Goal: Task Accomplishment & Management: Manage account settings

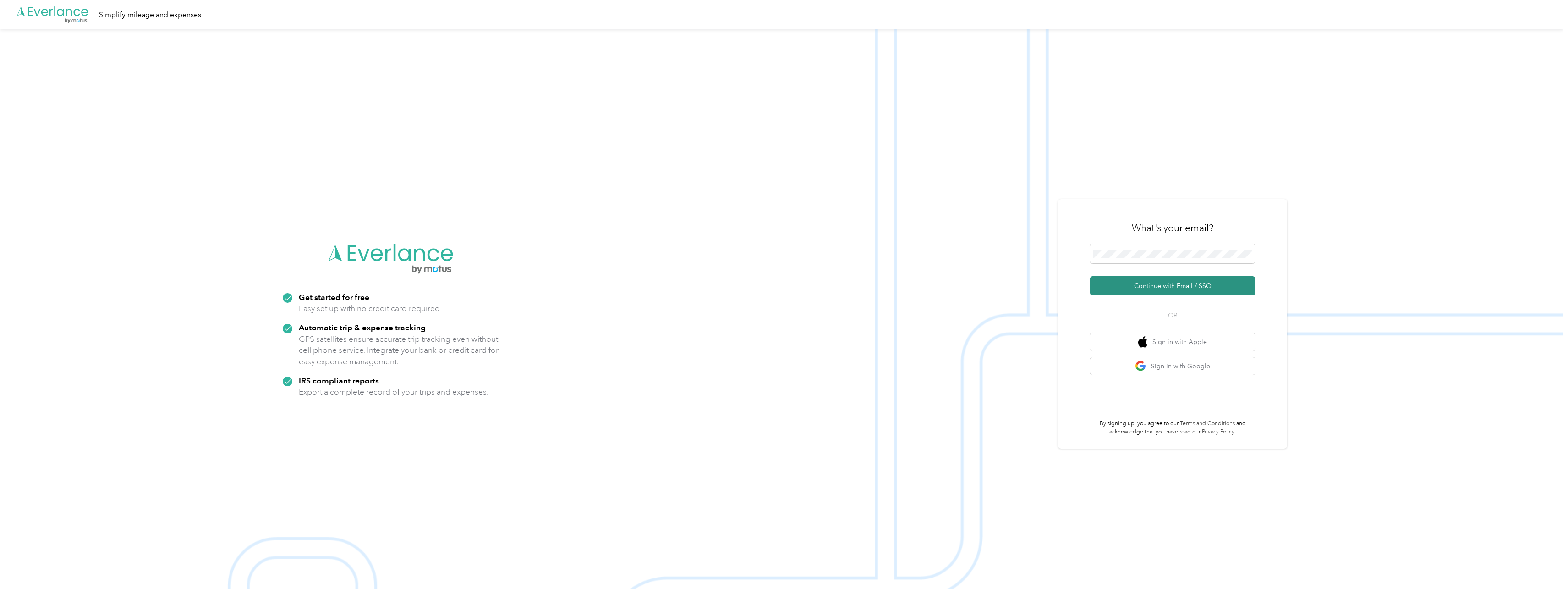
click at [1158, 288] on button "Continue with Email / SSO" at bounding box center [1172, 286] width 165 height 19
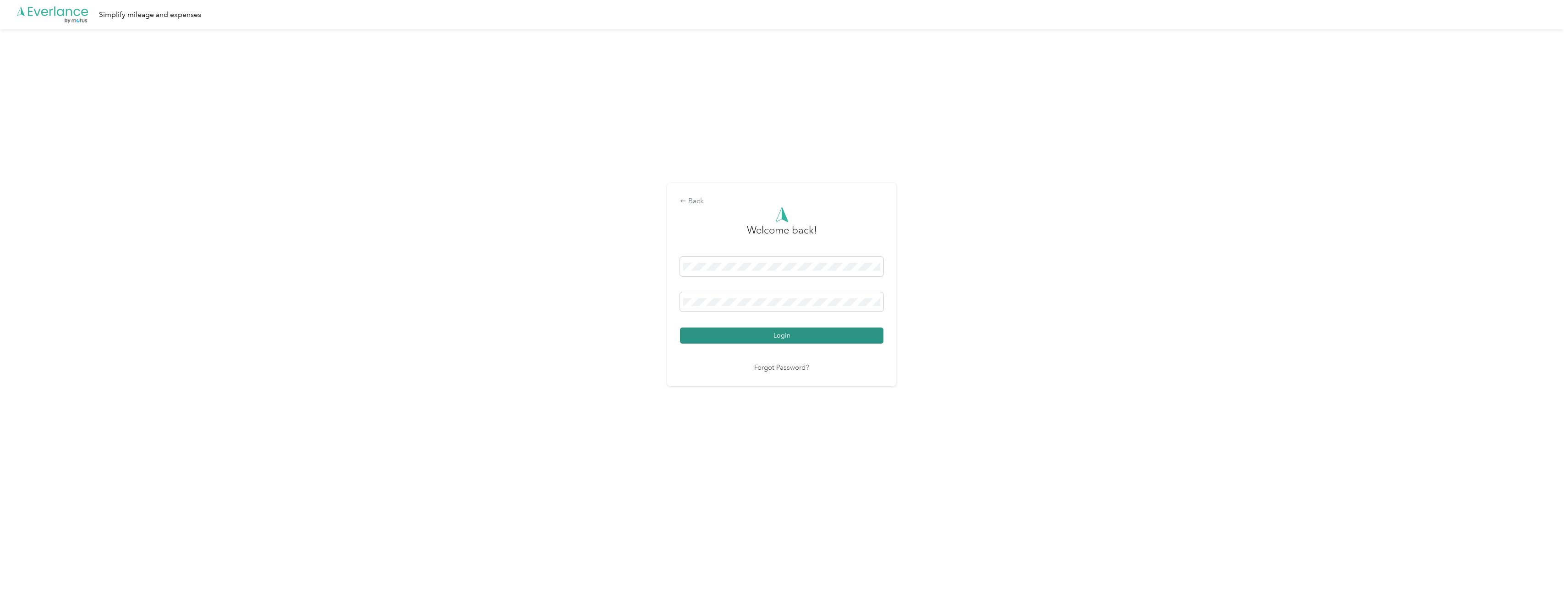
click at [794, 333] on button "Login" at bounding box center [782, 335] width 203 height 16
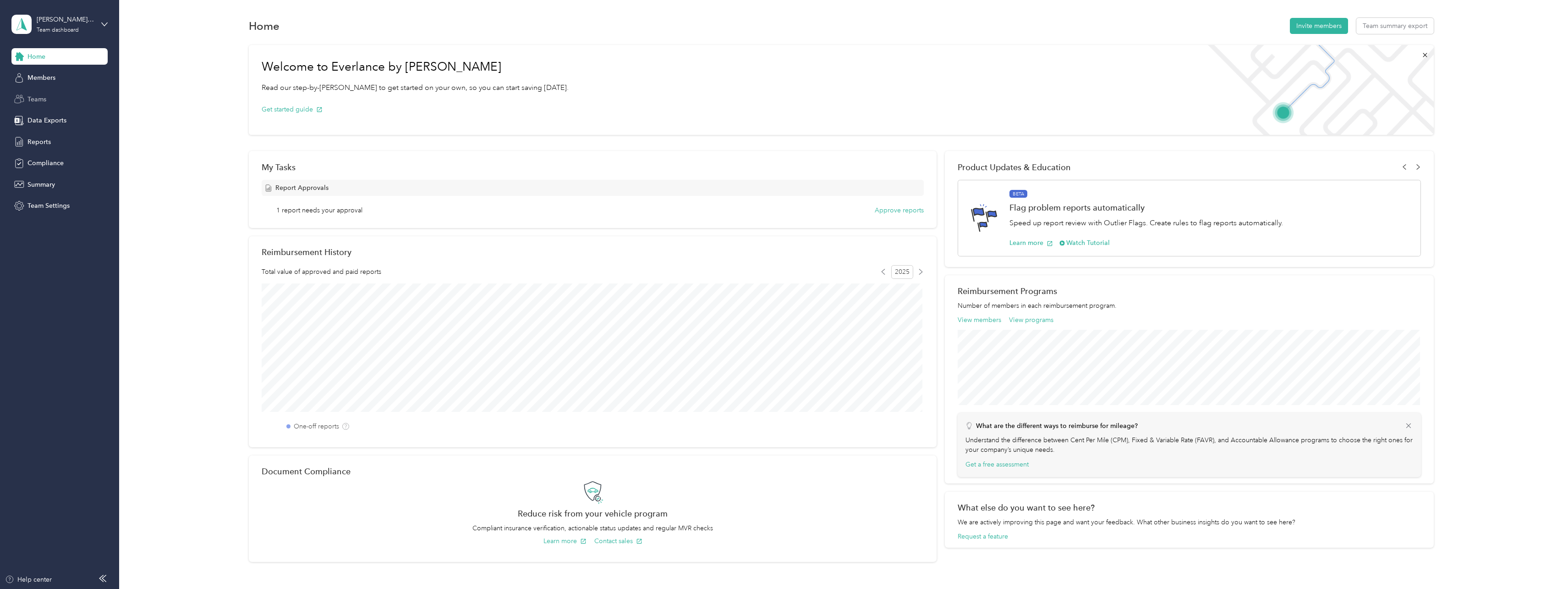
click at [38, 99] on span "Teams" at bounding box center [37, 99] width 19 height 10
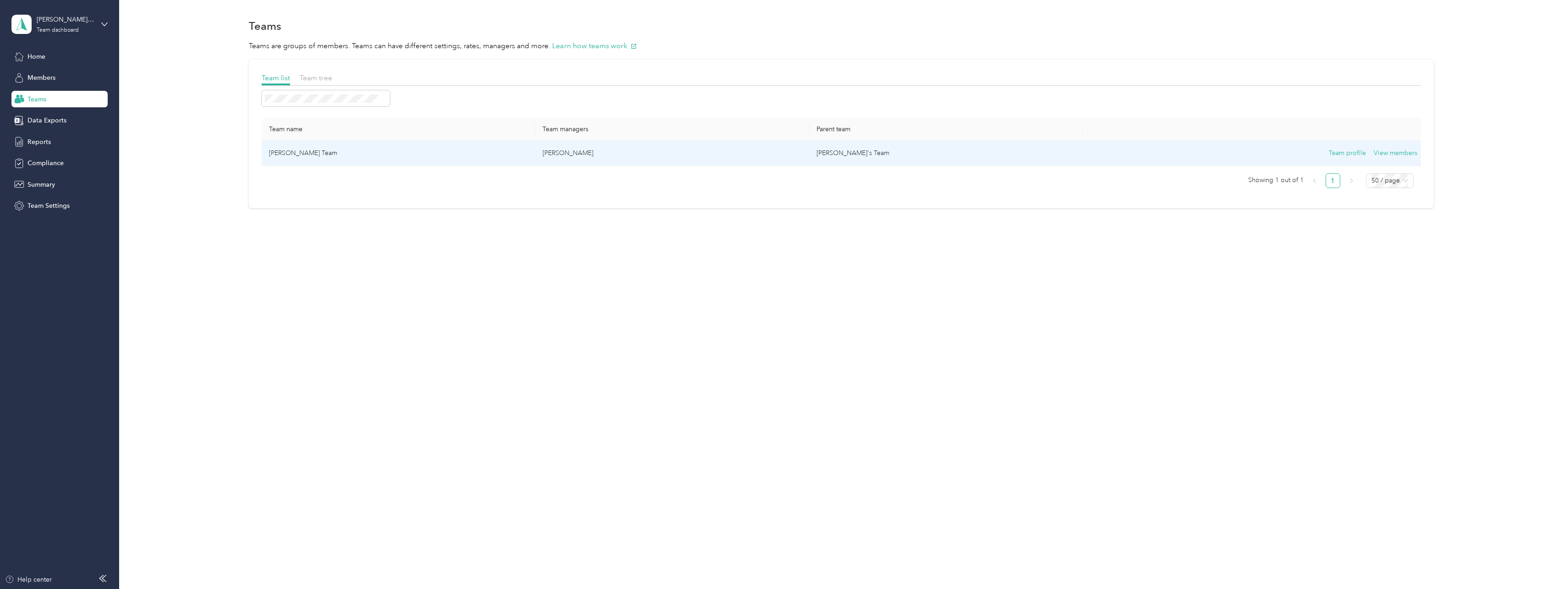
click at [289, 154] on td "[PERSON_NAME] Team" at bounding box center [398, 153] width 273 height 25
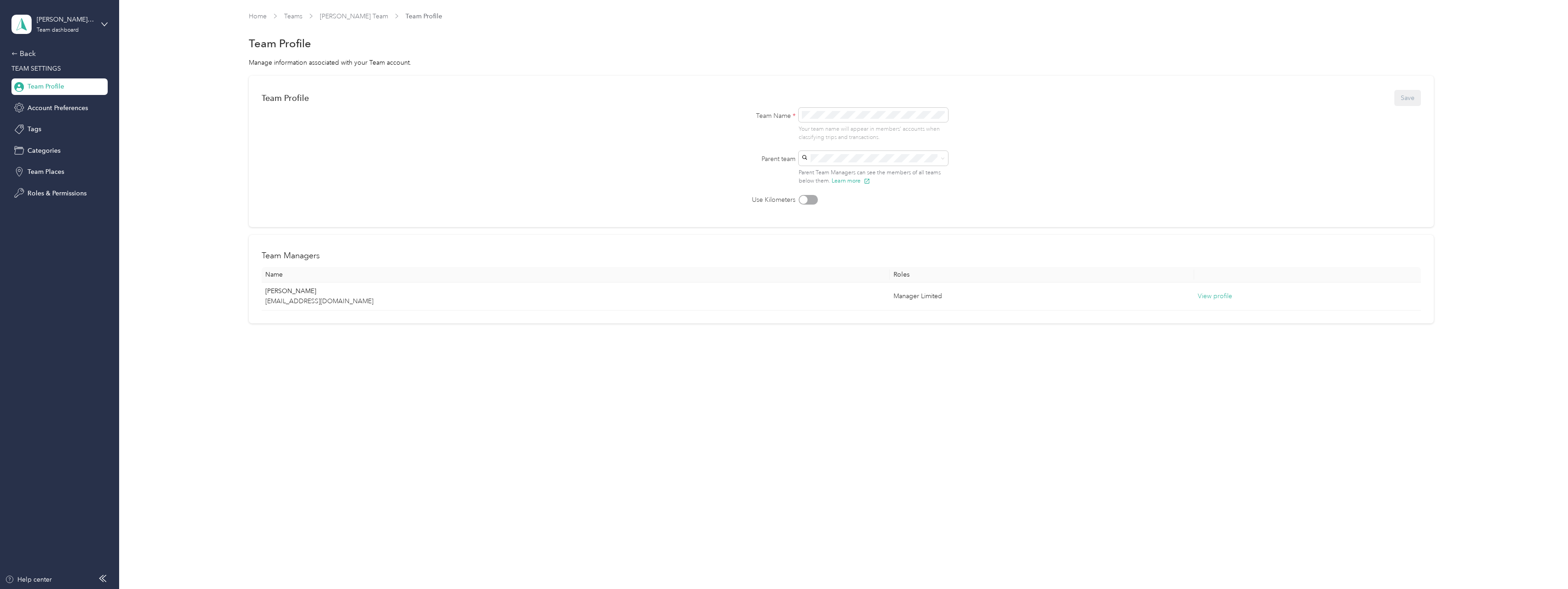
click at [394, 15] on icon at bounding box center [397, 16] width 5 height 5
click at [396, 17] on icon at bounding box center [397, 16] width 2 height 4
click at [340, 16] on link "[PERSON_NAME] Team" at bounding box center [354, 16] width 68 height 8
click at [259, 14] on link "Home" at bounding box center [257, 16] width 18 height 8
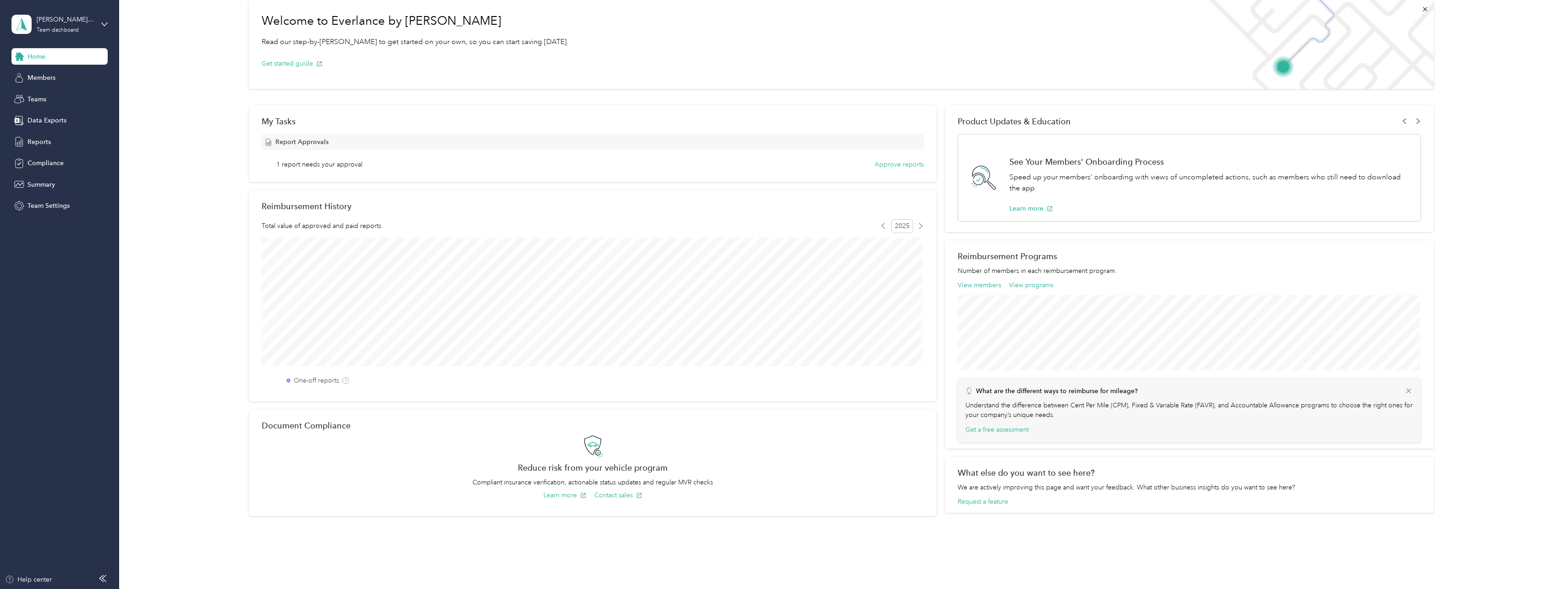
scroll to position [68, 0]
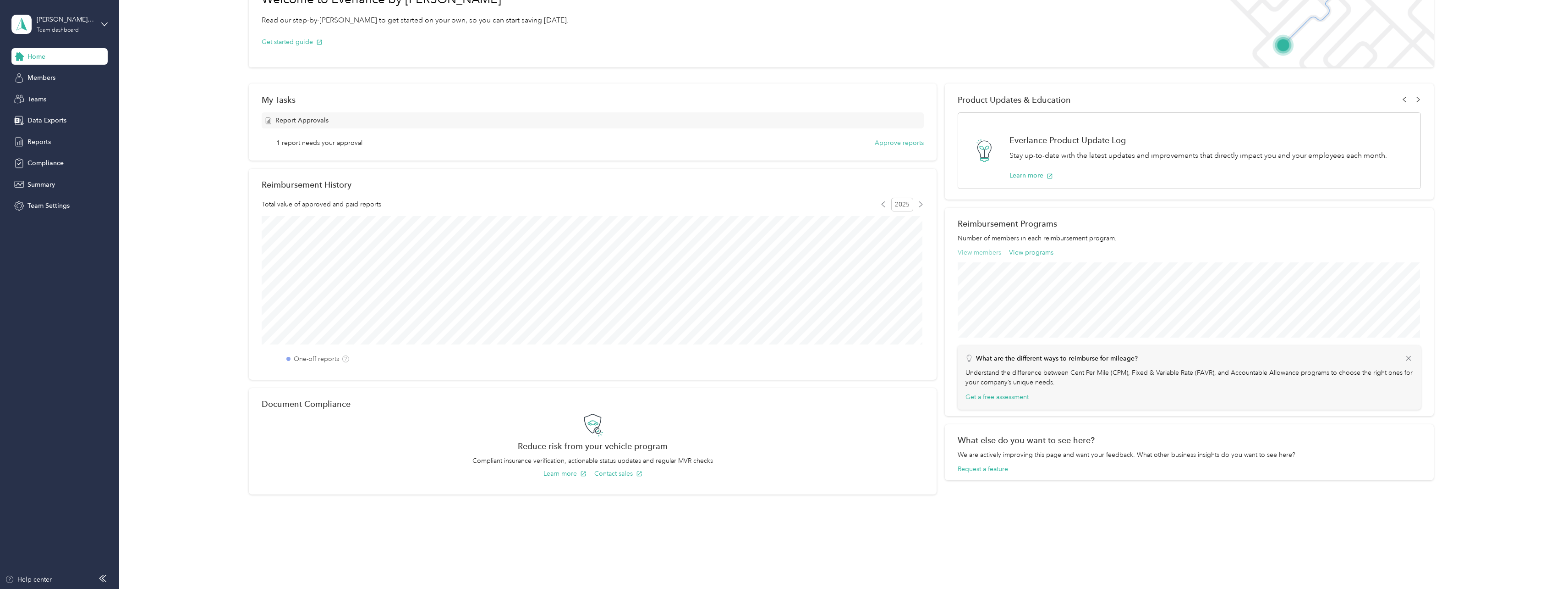
click at [976, 253] on button "View members" at bounding box center [979, 252] width 44 height 10
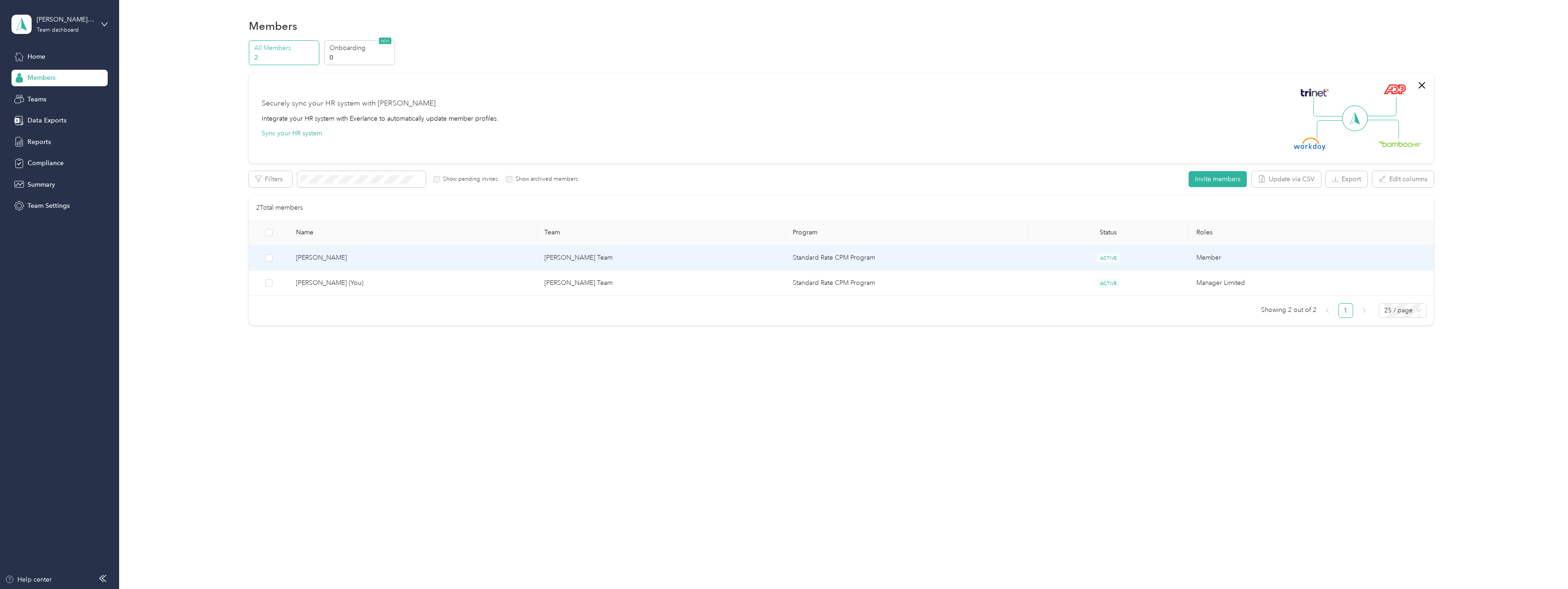
click at [329, 255] on span "[PERSON_NAME]" at bounding box center [413, 258] width 234 height 10
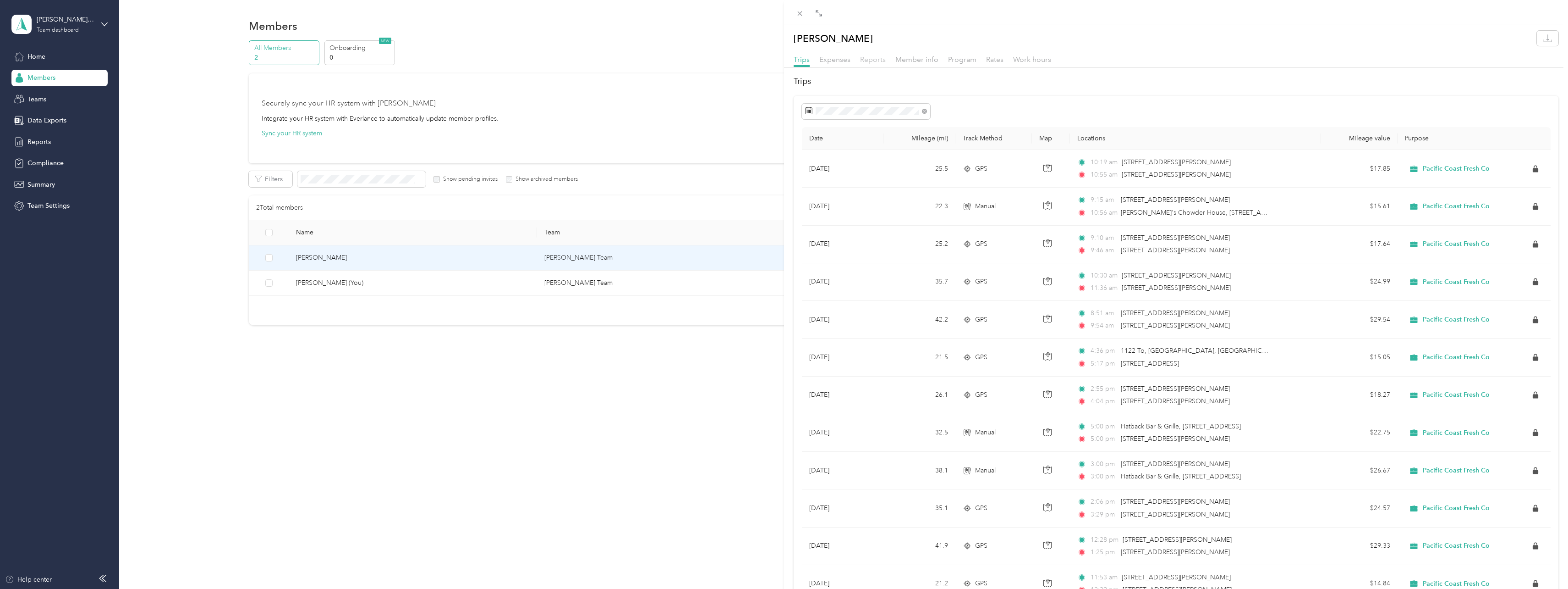
click at [872, 58] on span "Reports" at bounding box center [873, 59] width 26 height 9
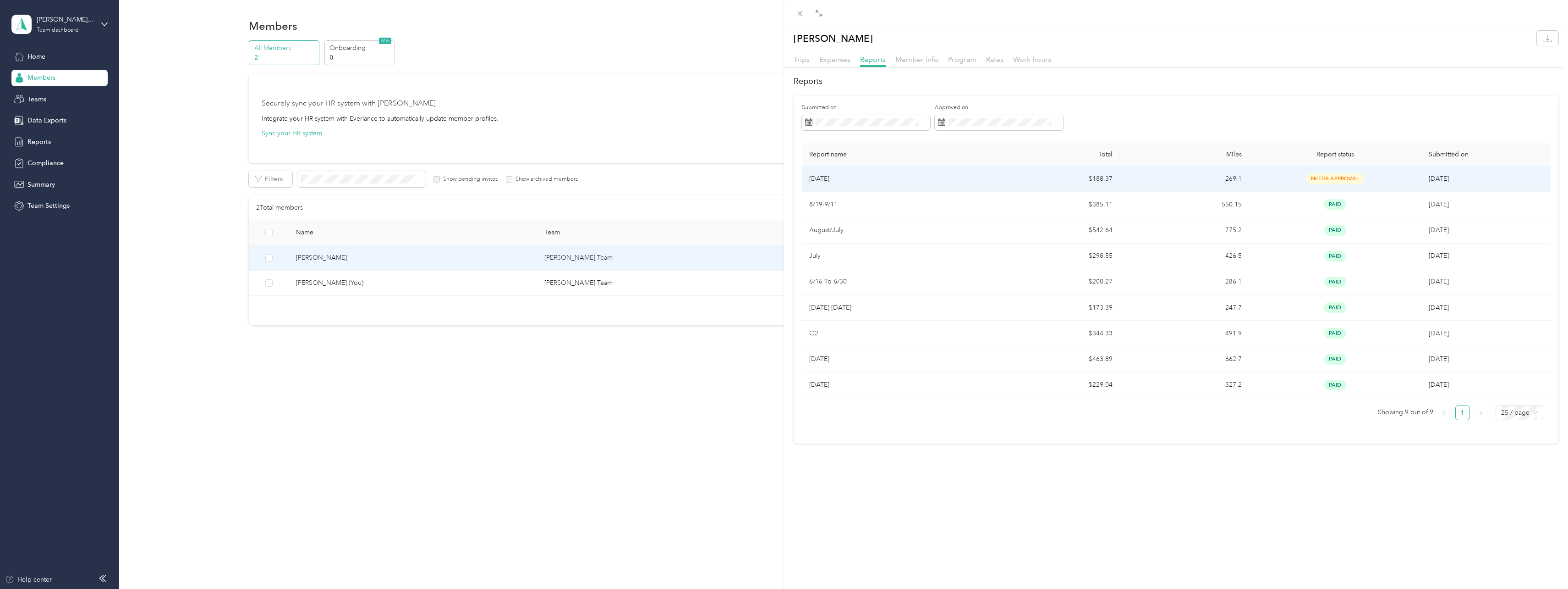
click at [1328, 180] on span "needs approval" at bounding box center [1335, 178] width 58 height 10
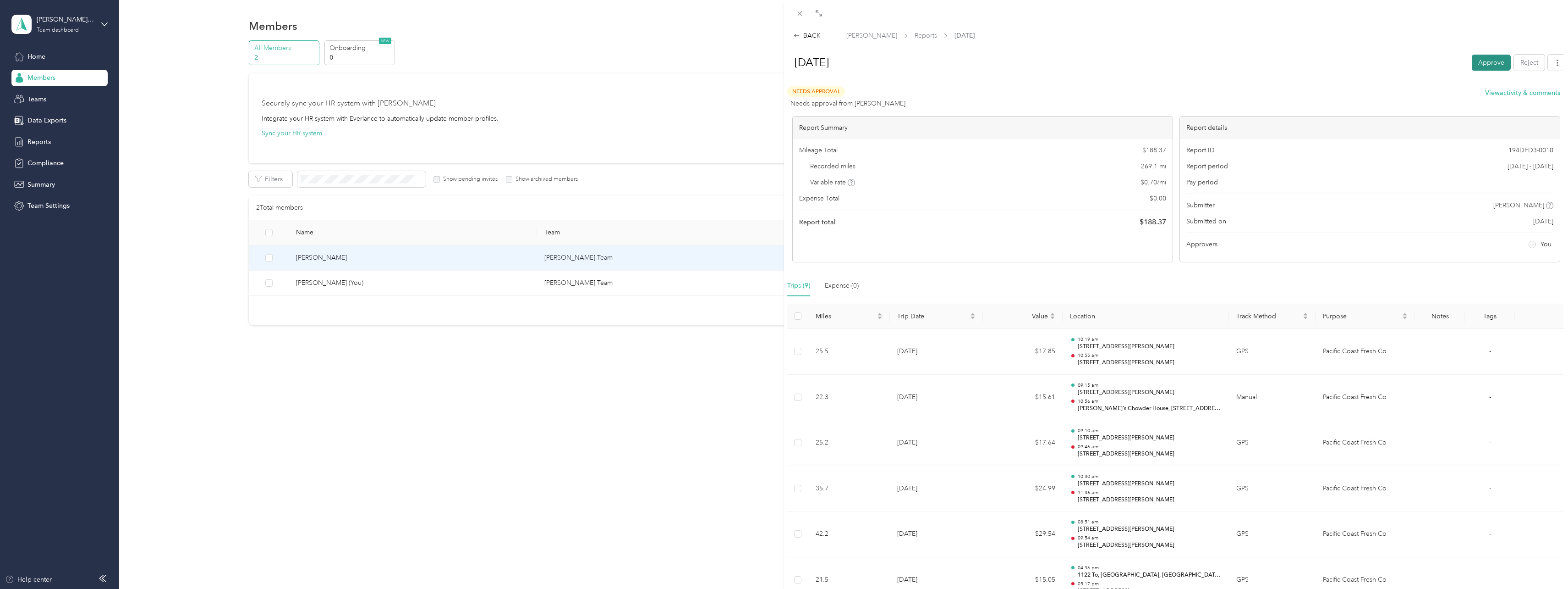
click at [1478, 61] on button "Approve" at bounding box center [1491, 63] width 39 height 16
